Goal: Task Accomplishment & Management: Complete application form

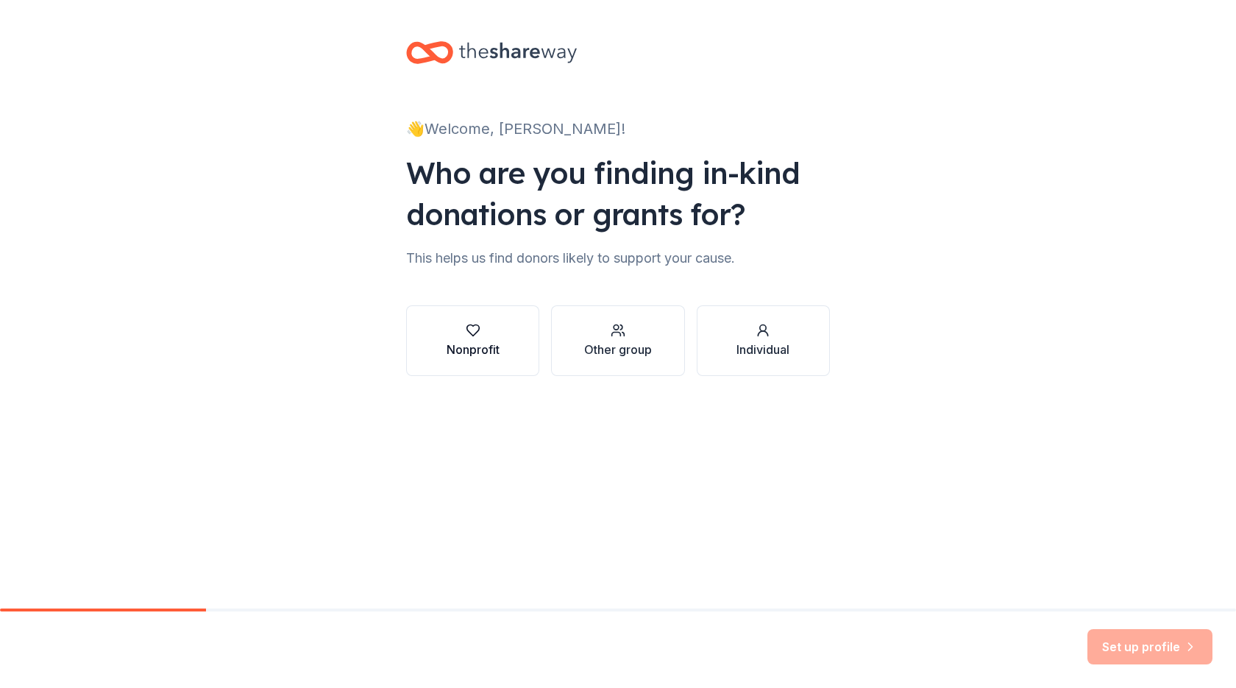
click at [437, 345] on button "Nonprofit" at bounding box center [472, 340] width 133 height 71
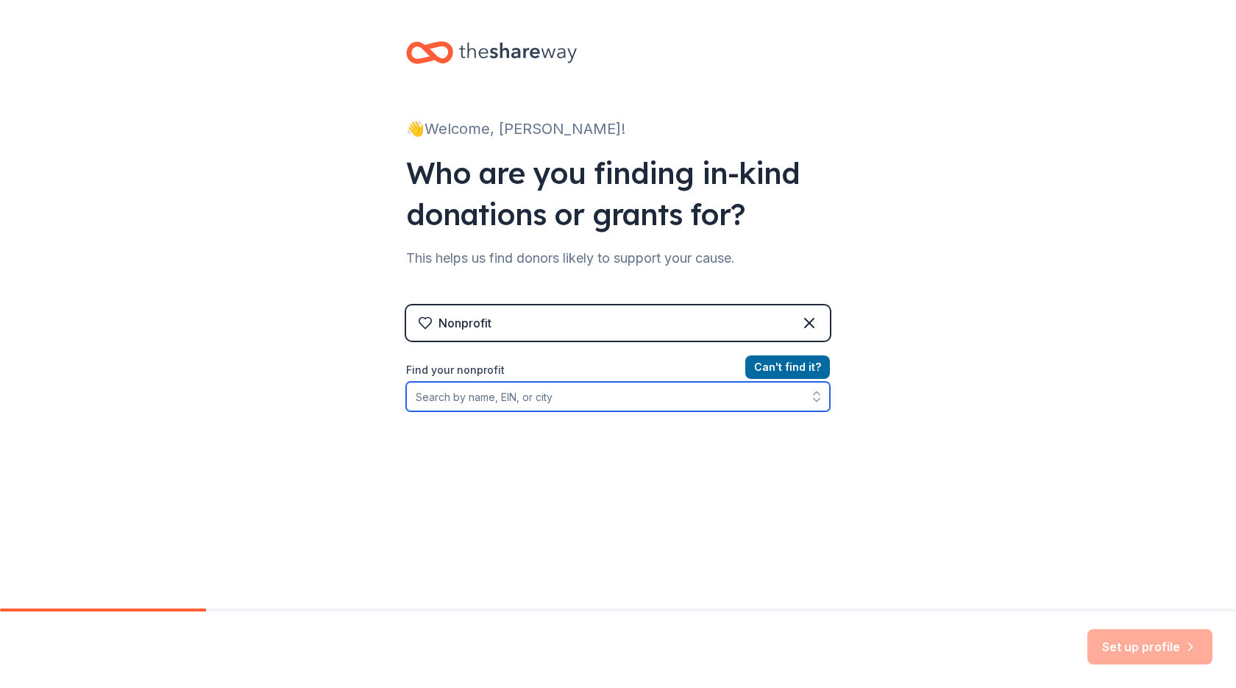
click at [583, 396] on input "Find your nonprofit" at bounding box center [618, 396] width 424 height 29
click at [813, 401] on icon "button" at bounding box center [816, 396] width 15 height 15
type input "Boys and Girls club of [GEOGRAPHIC_DATA] fl"
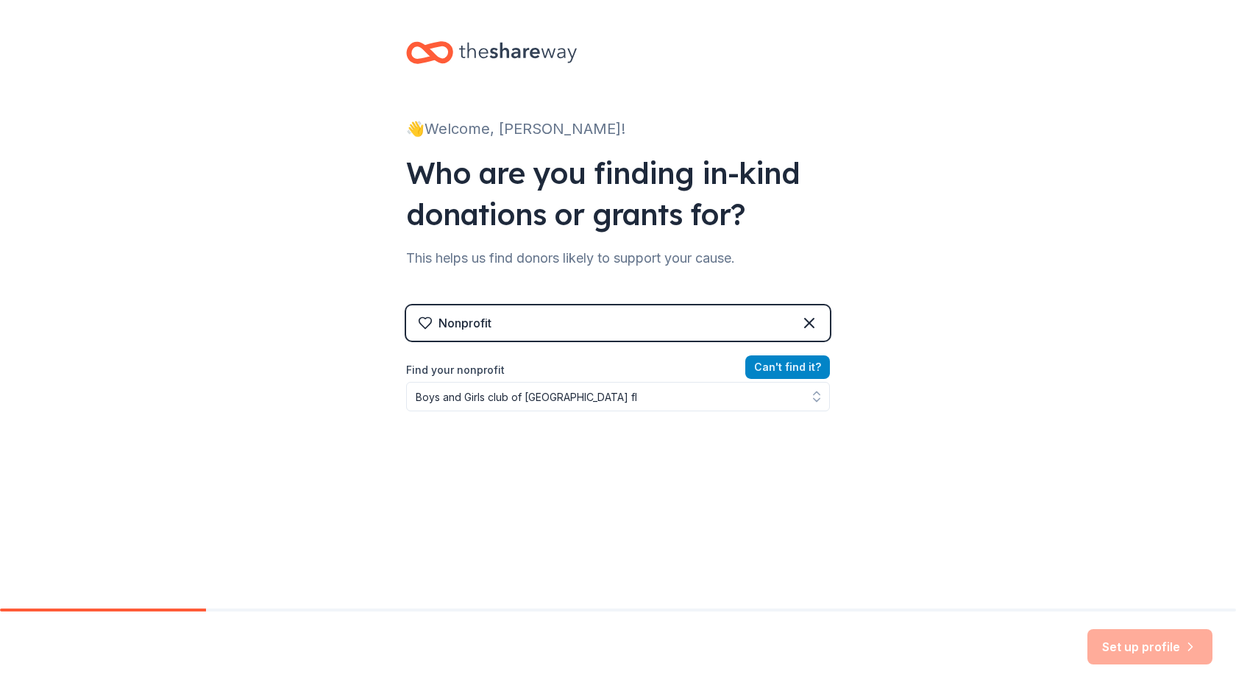
click at [801, 364] on button "Can ' t find it?" at bounding box center [787, 367] width 85 height 24
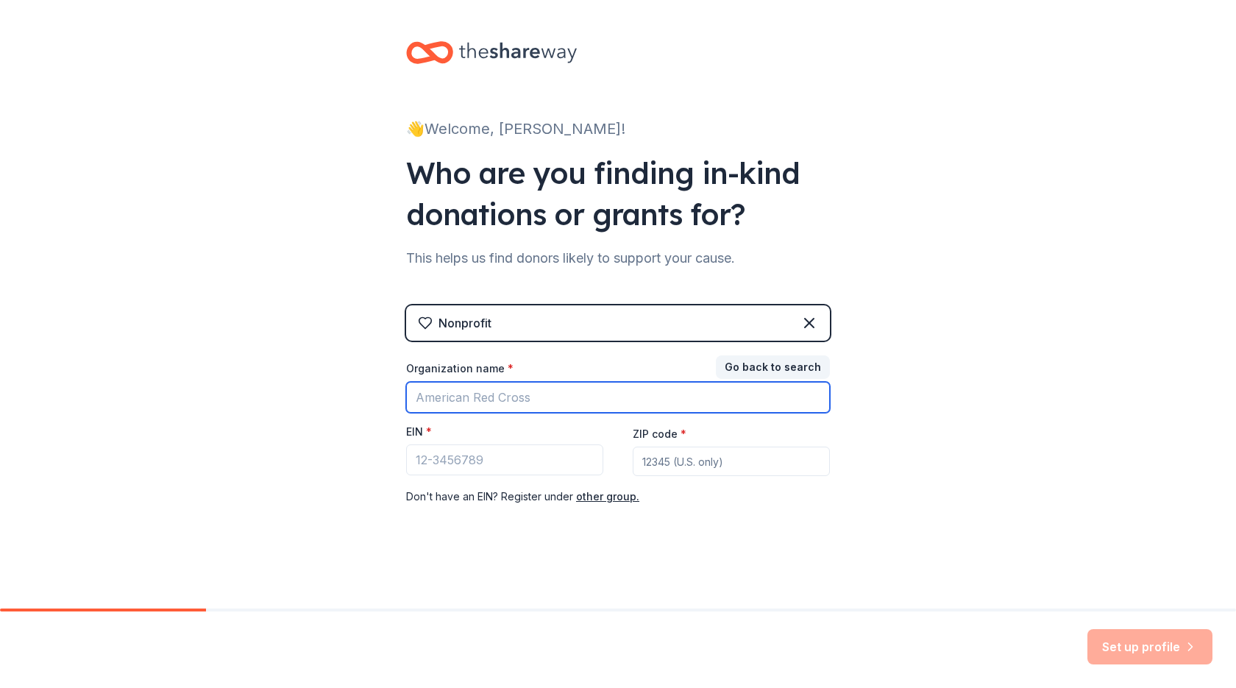
click at [572, 391] on input "Organization name *" at bounding box center [618, 397] width 424 height 31
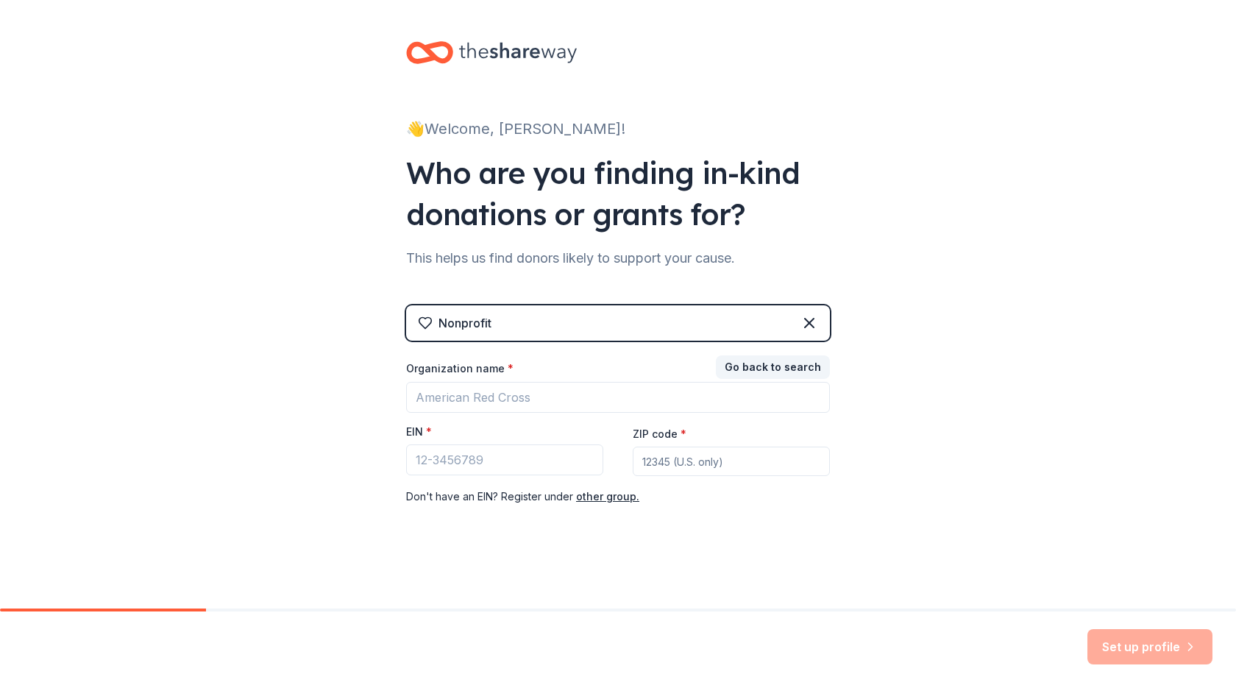
click at [890, 534] on div "👋 Welcome, [PERSON_NAME]! Who are you finding in-kind donations or grants for? …" at bounding box center [618, 302] width 1236 height 605
click at [772, 370] on button "Go back to search" at bounding box center [773, 367] width 114 height 24
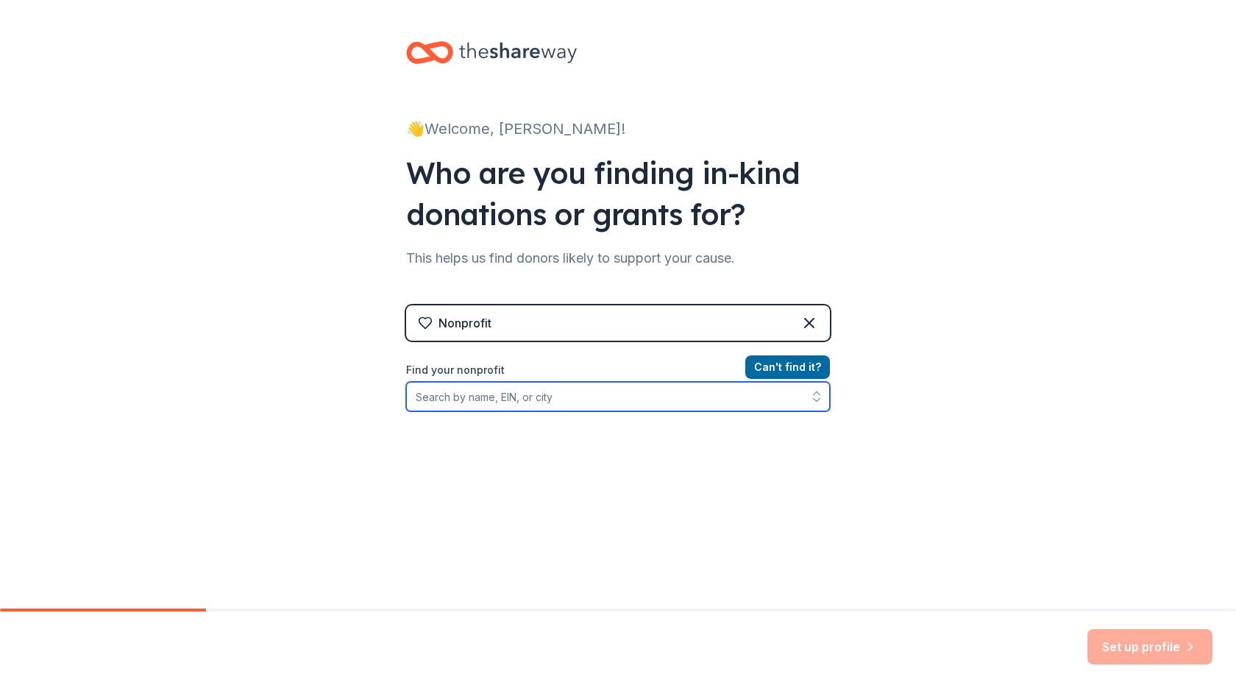
click at [625, 407] on input "Find your nonprofit" at bounding box center [618, 396] width 424 height 29
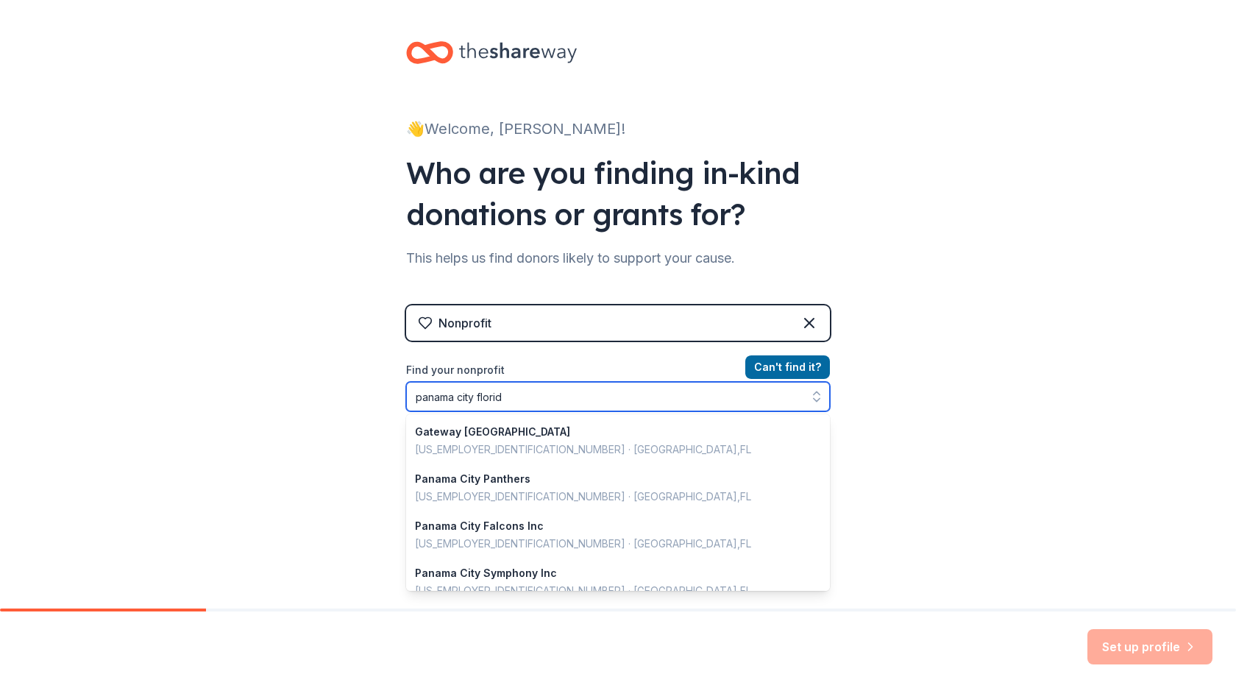
type input "[GEOGRAPHIC_DATA][US_STATE]"
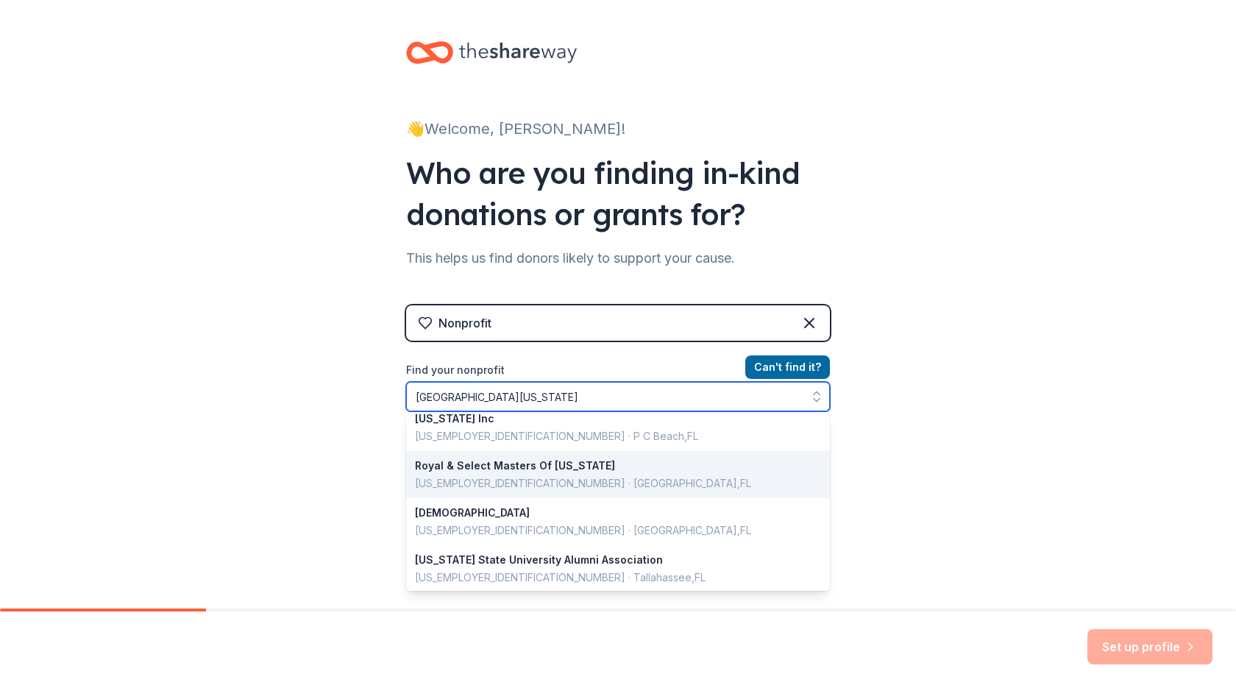
scroll to position [288, 0]
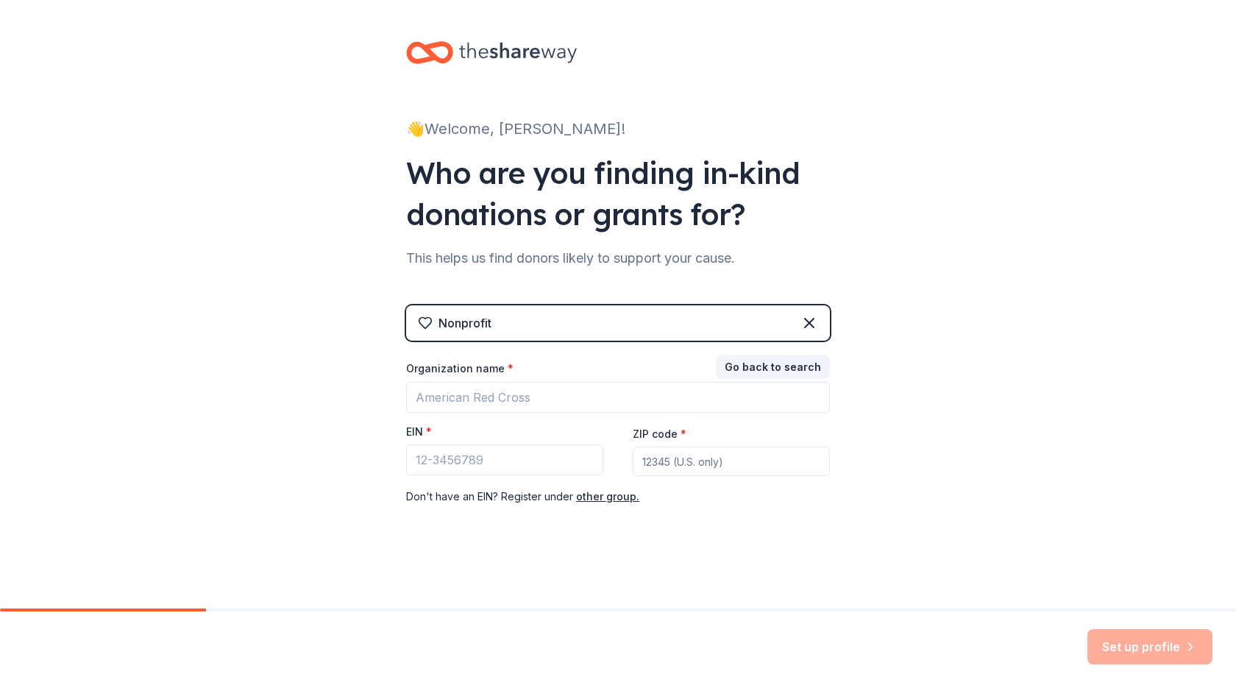
click at [919, 397] on div "👋 Welcome, [PERSON_NAME]! Who are you finding in-kind donations or grants for? …" at bounding box center [618, 302] width 1236 height 605
click at [850, 63] on div "👋 Welcome, [PERSON_NAME]! Who are you finding in-kind donations or grants for? …" at bounding box center [618, 302] width 471 height 605
